Goal: Task Accomplishment & Management: Use online tool/utility

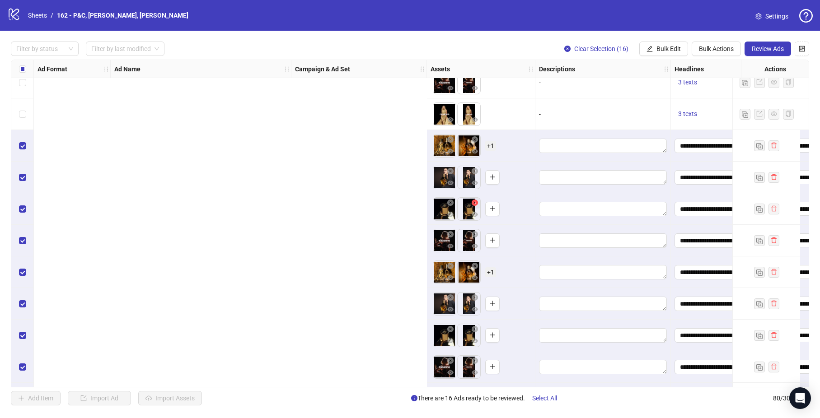
scroll to position [1971, 980]
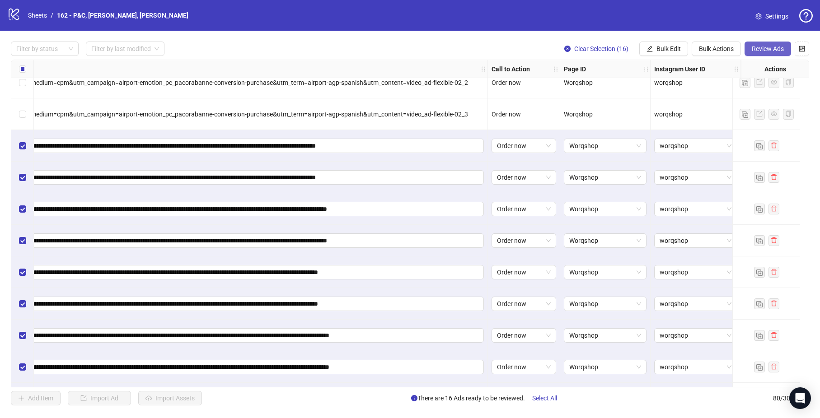
click at [775, 51] on span "Review Ads" at bounding box center [767, 48] width 32 height 7
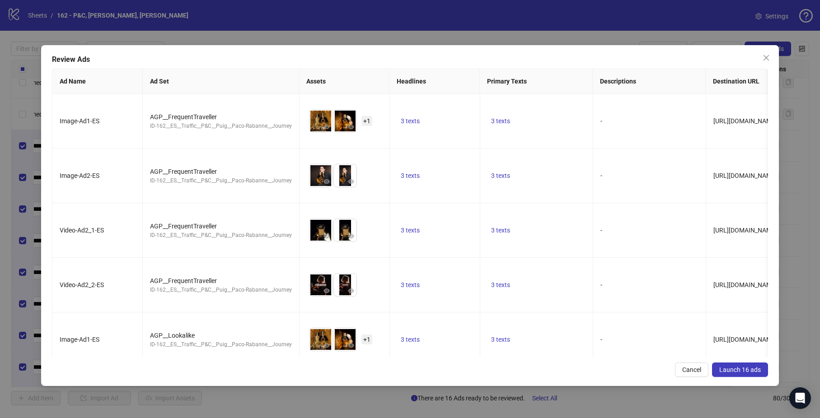
click at [748, 366] on span "Launch 16 ads" at bounding box center [740, 369] width 42 height 7
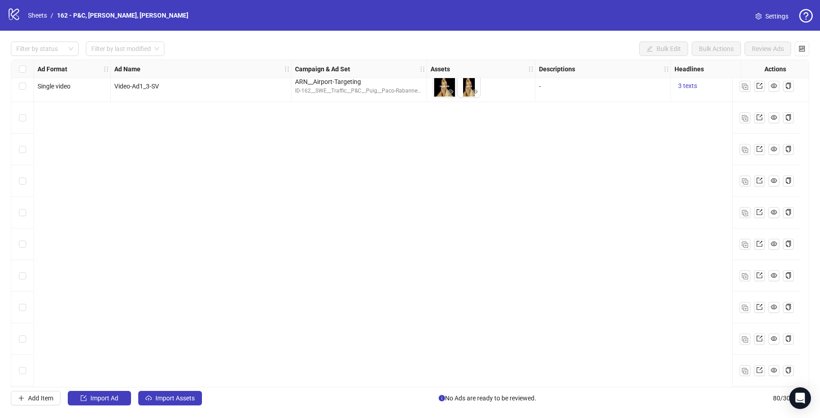
scroll to position [0, 0]
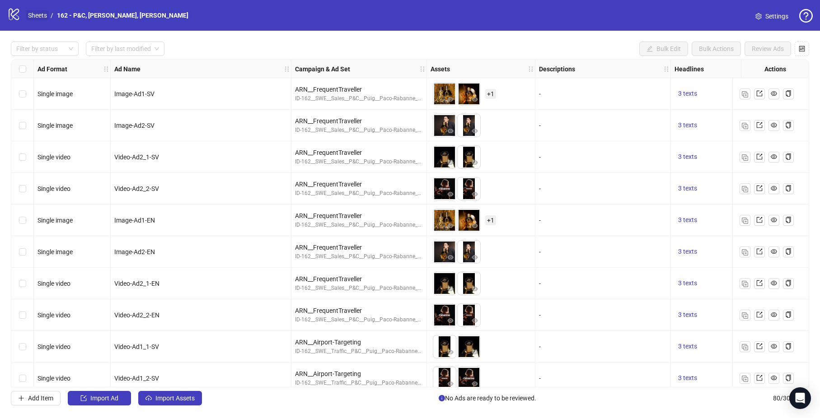
click at [34, 17] on link "Sheets" at bounding box center [37, 15] width 23 height 10
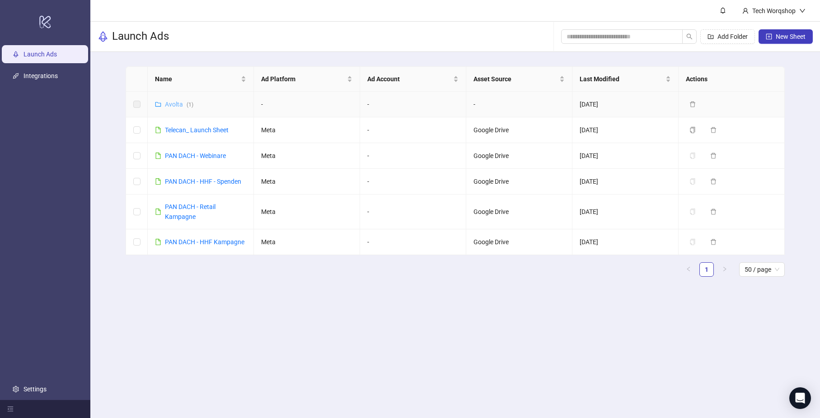
click at [171, 105] on link "Avolta ( 1 )" at bounding box center [179, 104] width 28 height 7
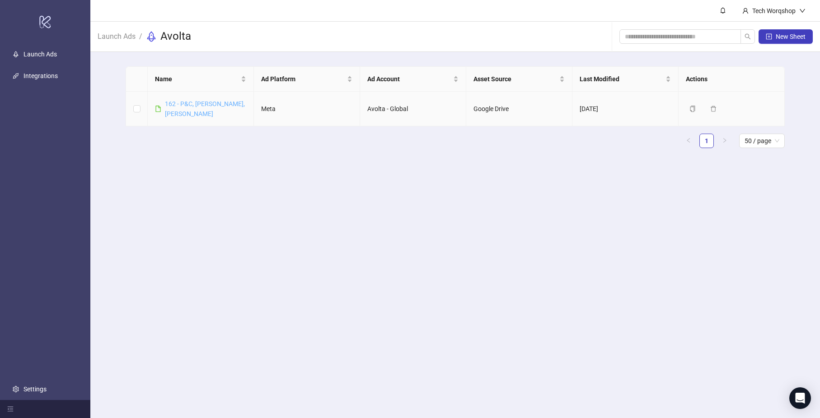
click at [207, 107] on link "162 - P&C, [PERSON_NAME], [PERSON_NAME]" at bounding box center [205, 108] width 80 height 17
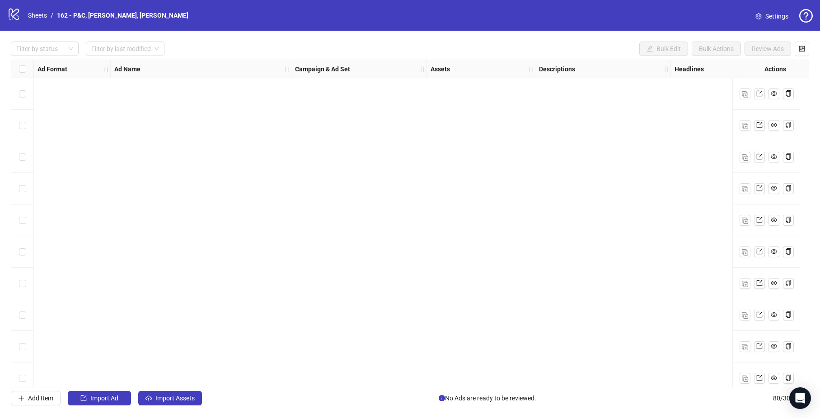
scroll to position [0, 980]
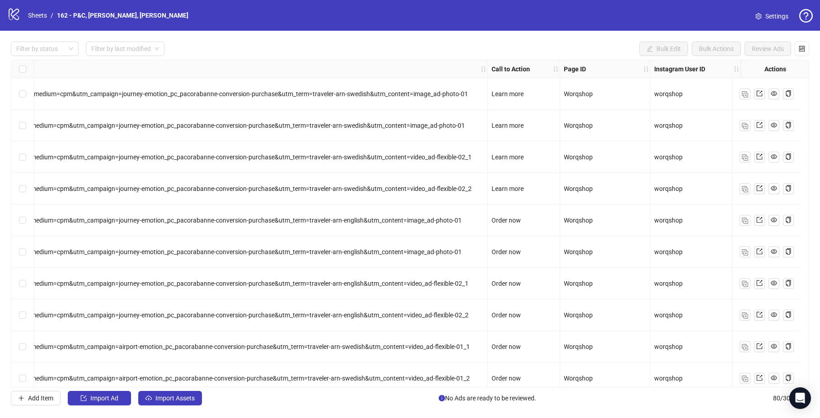
click at [422, 93] on span "?utm_source=meta&utm_medium=cpm&utm_campaign=journey-emotion_pc_pacorabanne-con…" at bounding box center [215, 93] width 506 height 7
drag, startPoint x: 401, startPoint y: 93, endPoint x: 485, endPoint y: 93, distance: 83.5
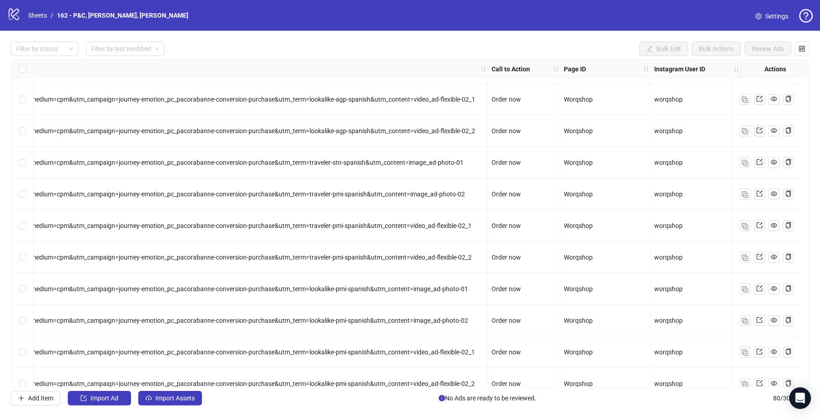
scroll to position [2223, 980]
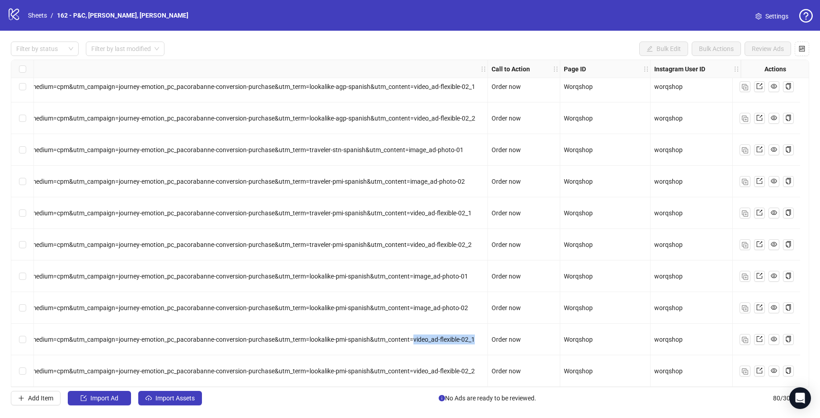
drag, startPoint x: 403, startPoint y: 336, endPoint x: 463, endPoint y: 336, distance: 60.1
click at [463, 336] on span "utm_source=meta&utm_medium=cpm&utm_campaign=journey-emotion_pc_pacorabanne-conv…" at bounding box center [218, 339] width 513 height 7
copy span "video_ad-flexible-02_1"
